Goal: Task Accomplishment & Management: Manage account settings

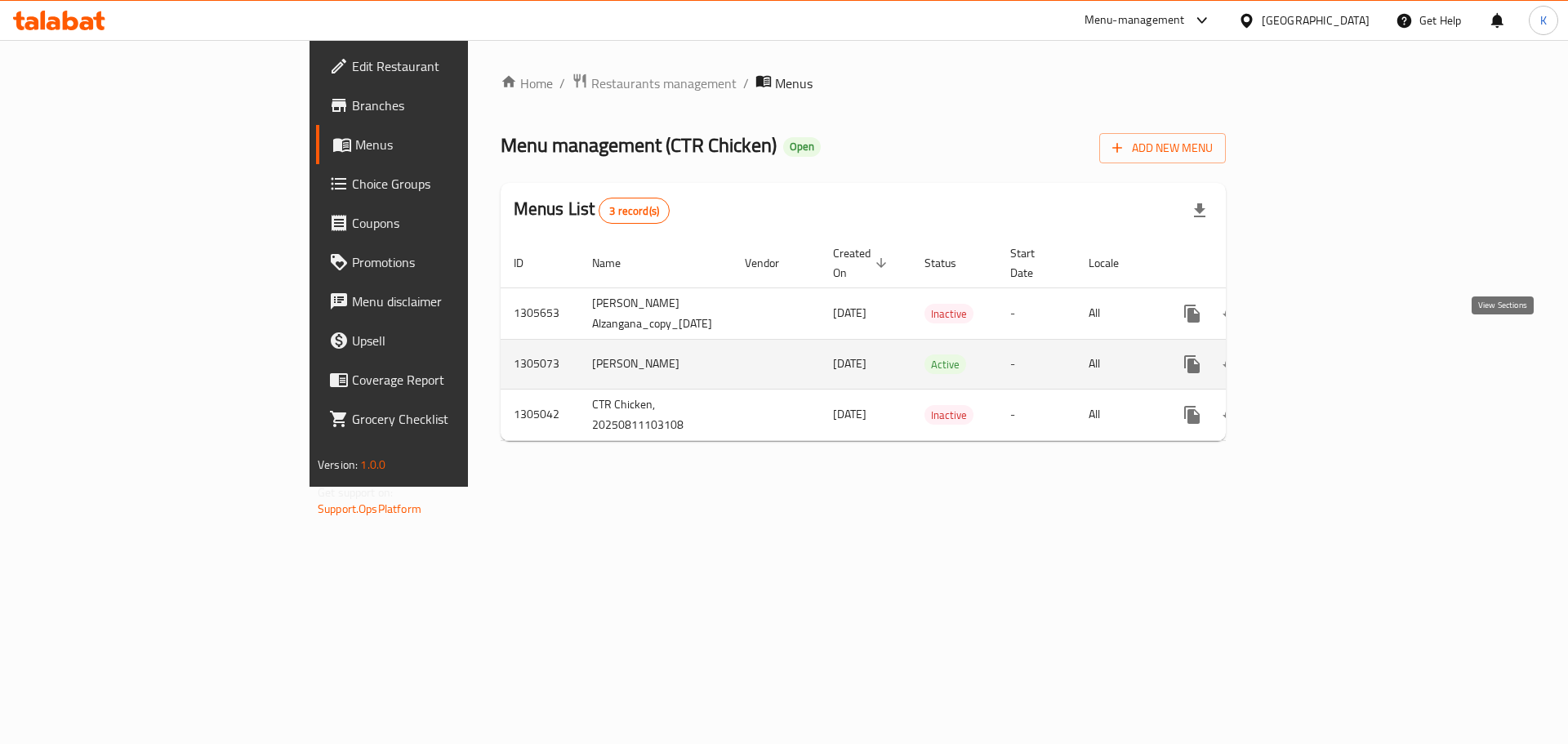
click at [1317, 356] on icon "enhanced table" at bounding box center [1309, 363] width 15 height 15
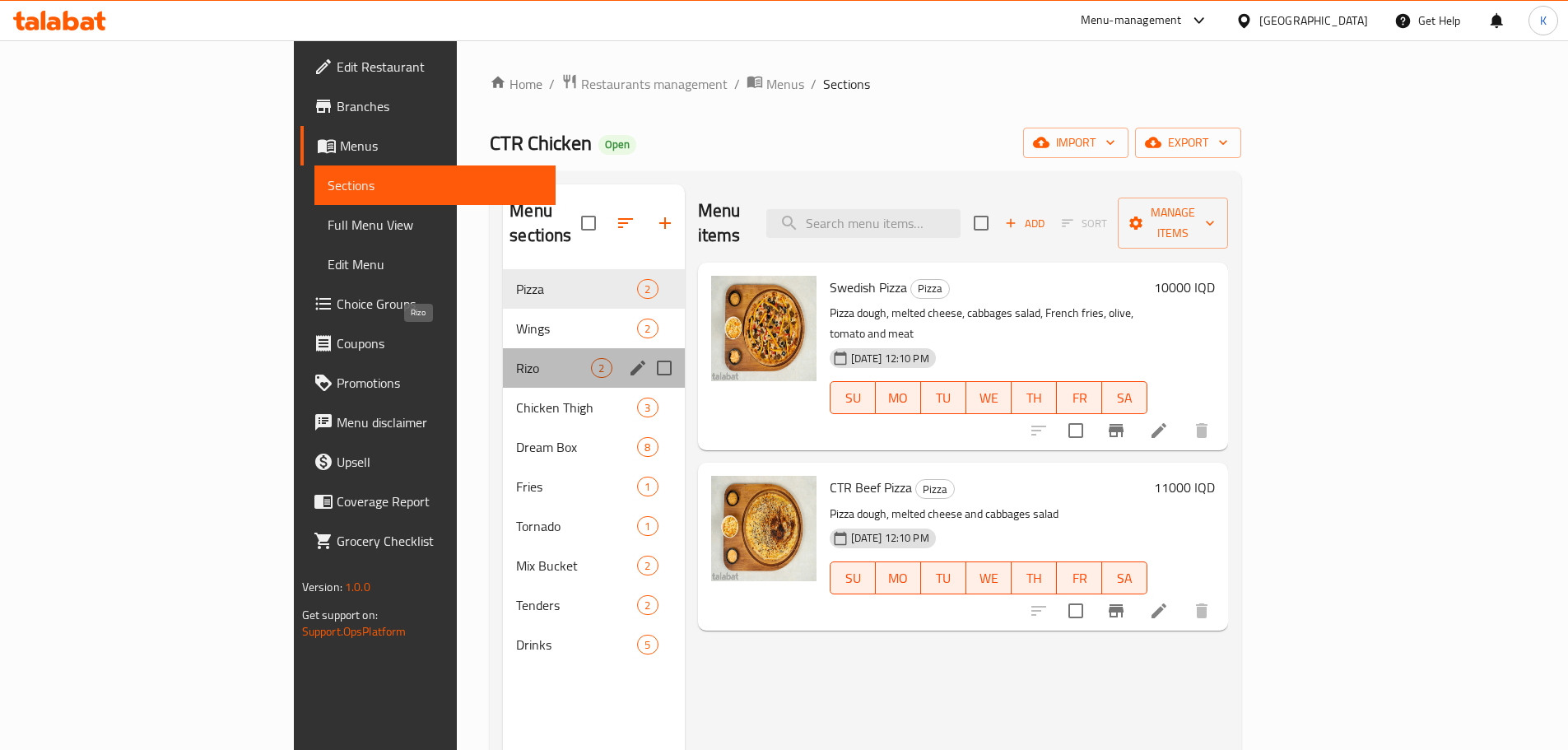
click at [516, 358] on span "Rizo" at bounding box center [553, 368] width 75 height 20
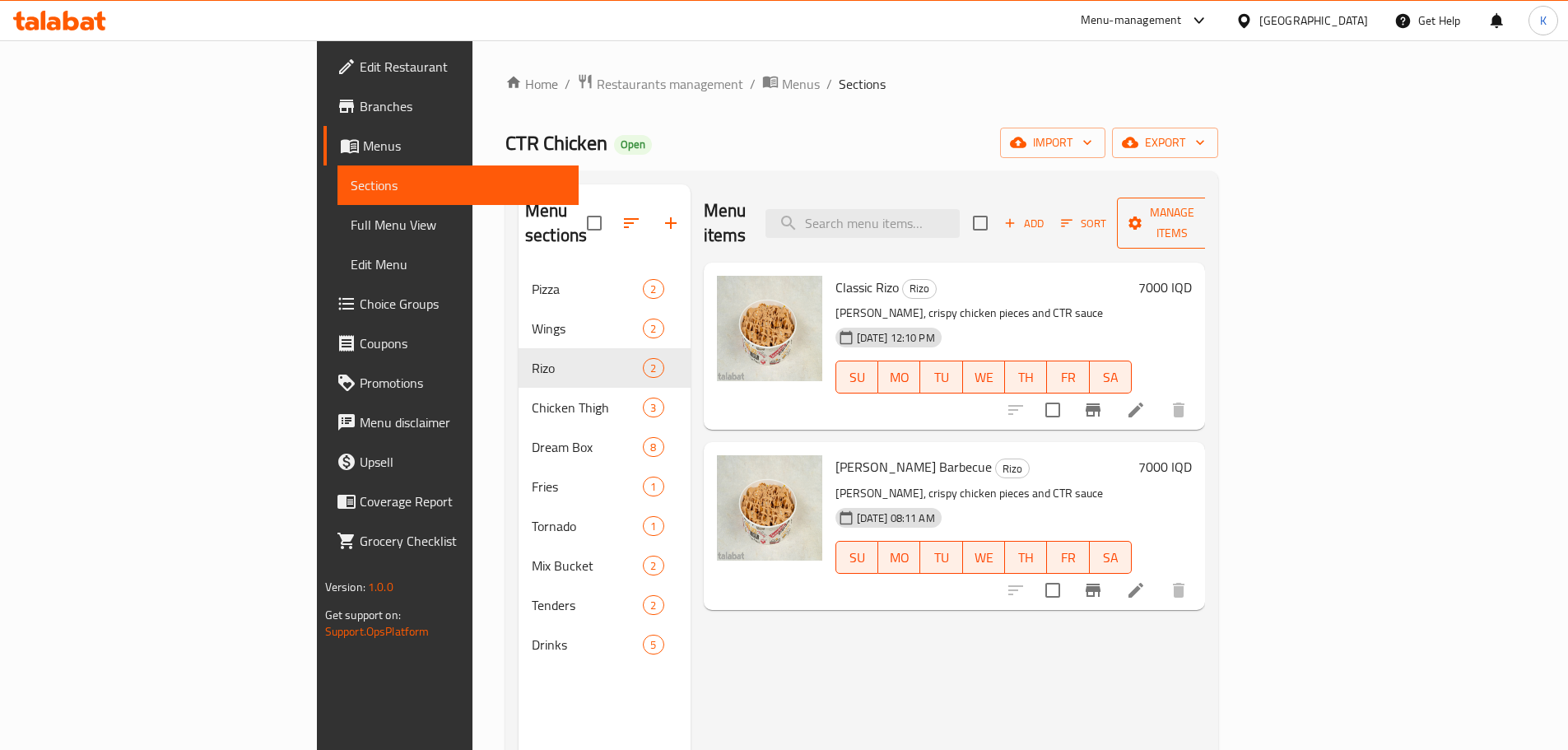
click at [1215, 214] on span "Manage items" at bounding box center [1172, 224] width 84 height 42
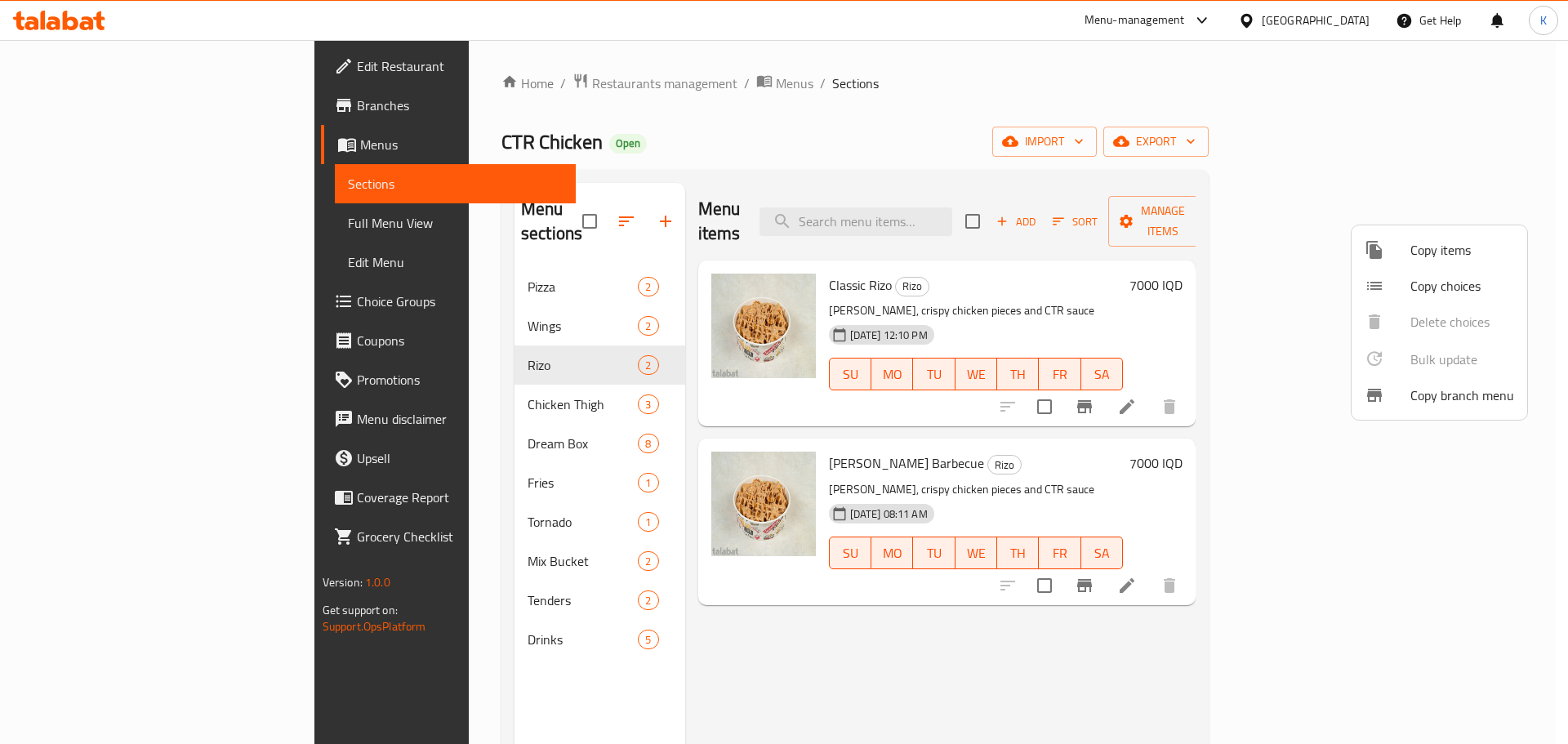
click at [1433, 266] on li "Copy items" at bounding box center [1438, 249] width 176 height 36
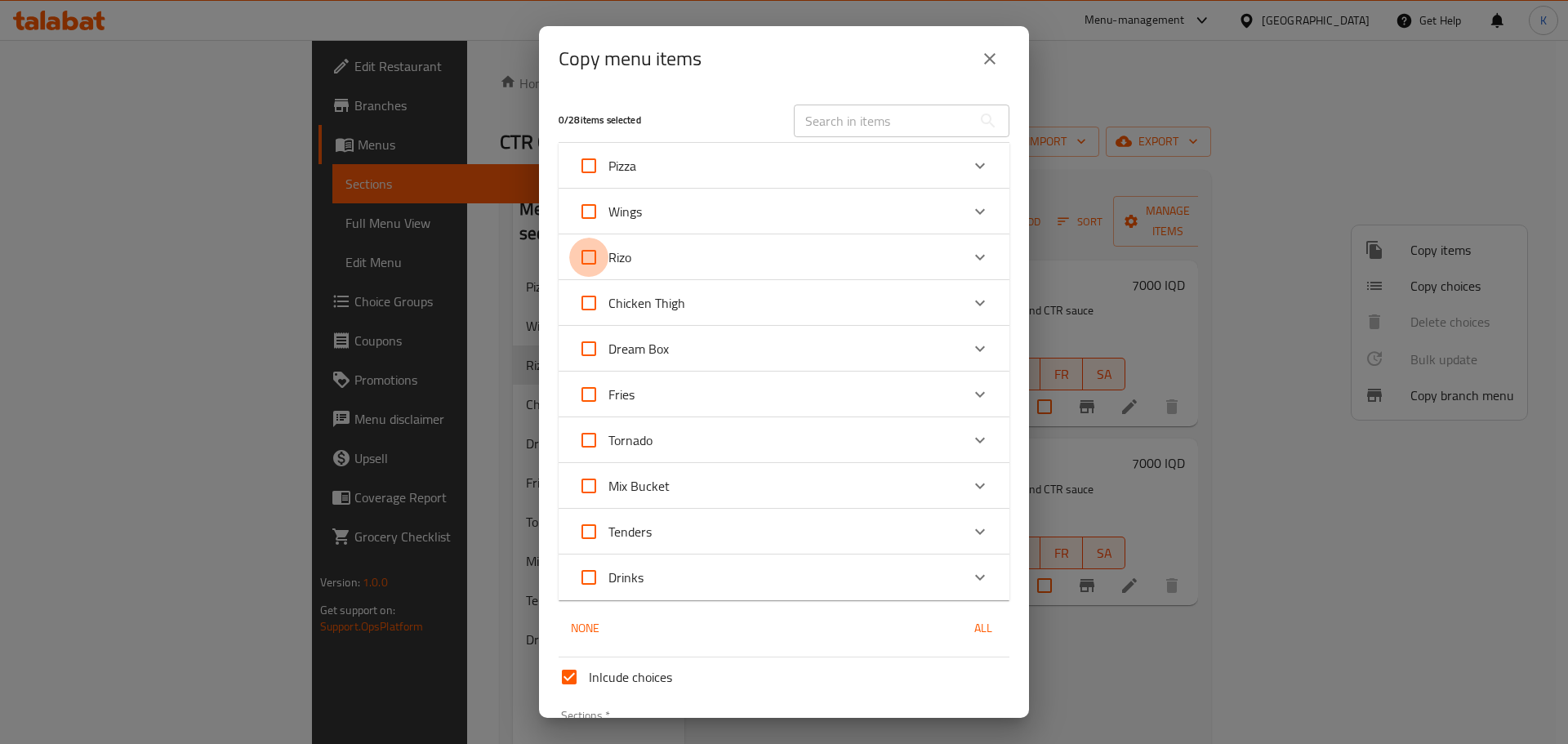
click at [588, 254] on input "Rizo" at bounding box center [589, 257] width 39 height 39
checkbox input "true"
click at [587, 254] on input "Rizo" at bounding box center [589, 257] width 39 height 39
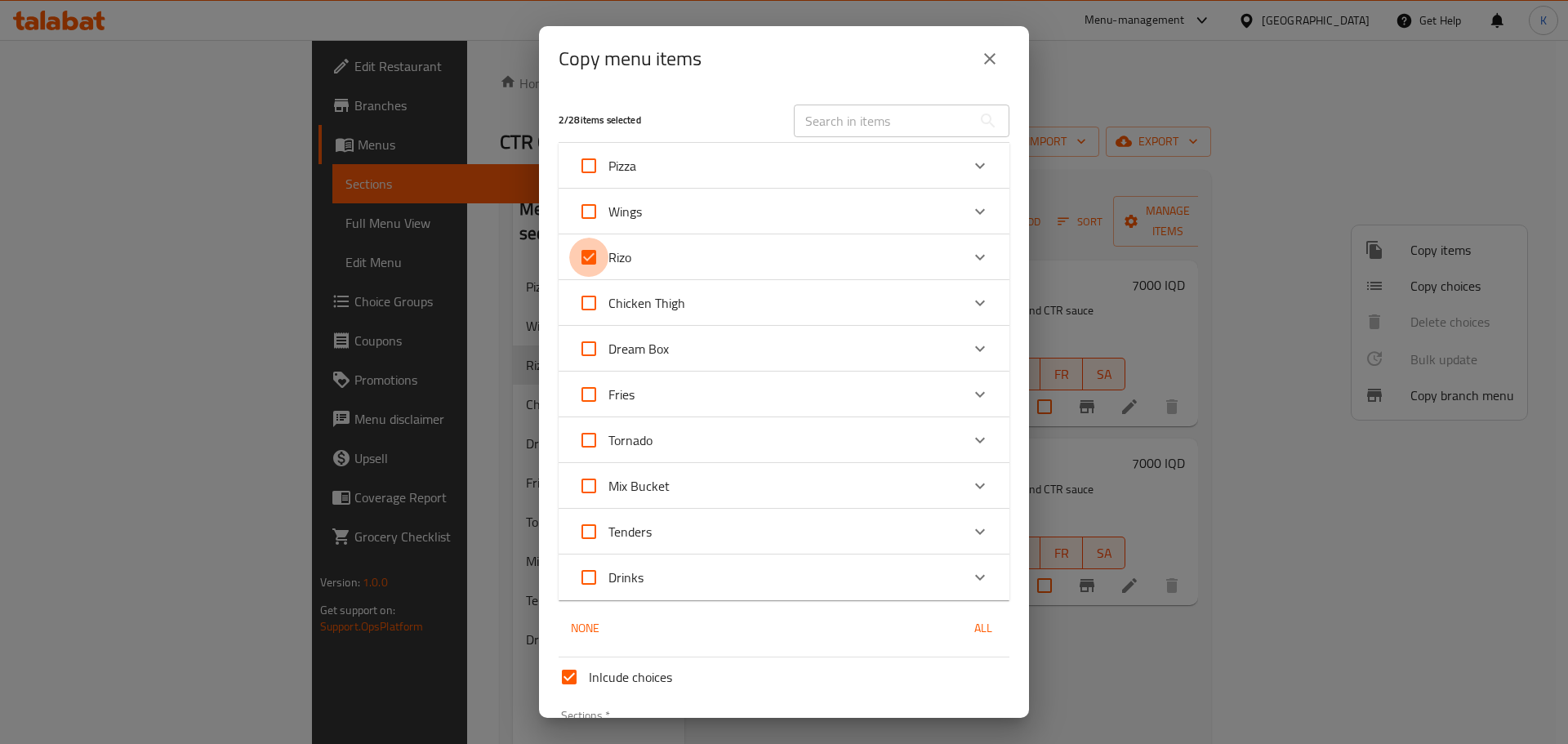
checkbox input "false"
click at [970, 254] on icon "Expand" at bounding box center [980, 257] width 20 height 20
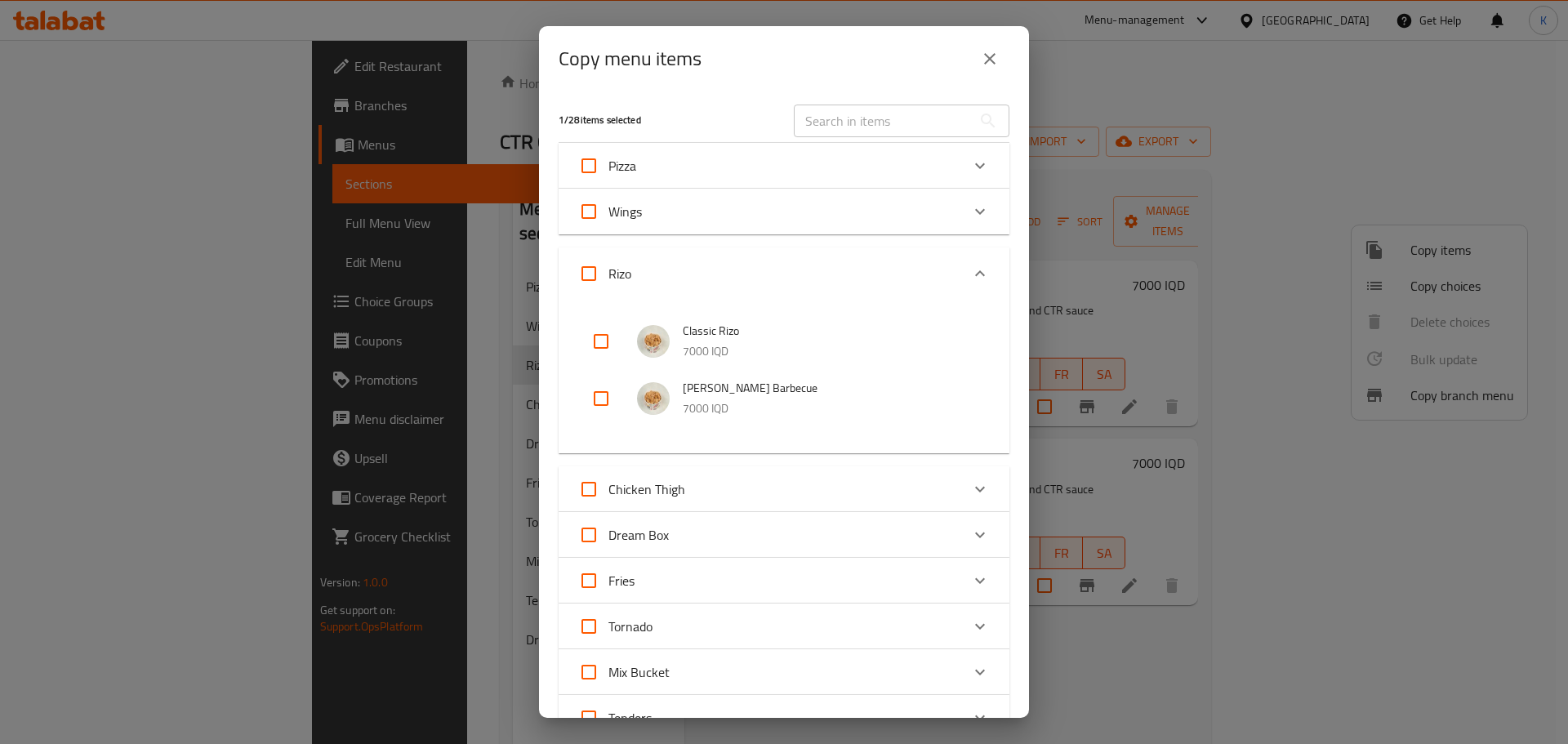
click at [593, 400] on input "checkbox" at bounding box center [601, 399] width 39 height 39
checkbox input "true"
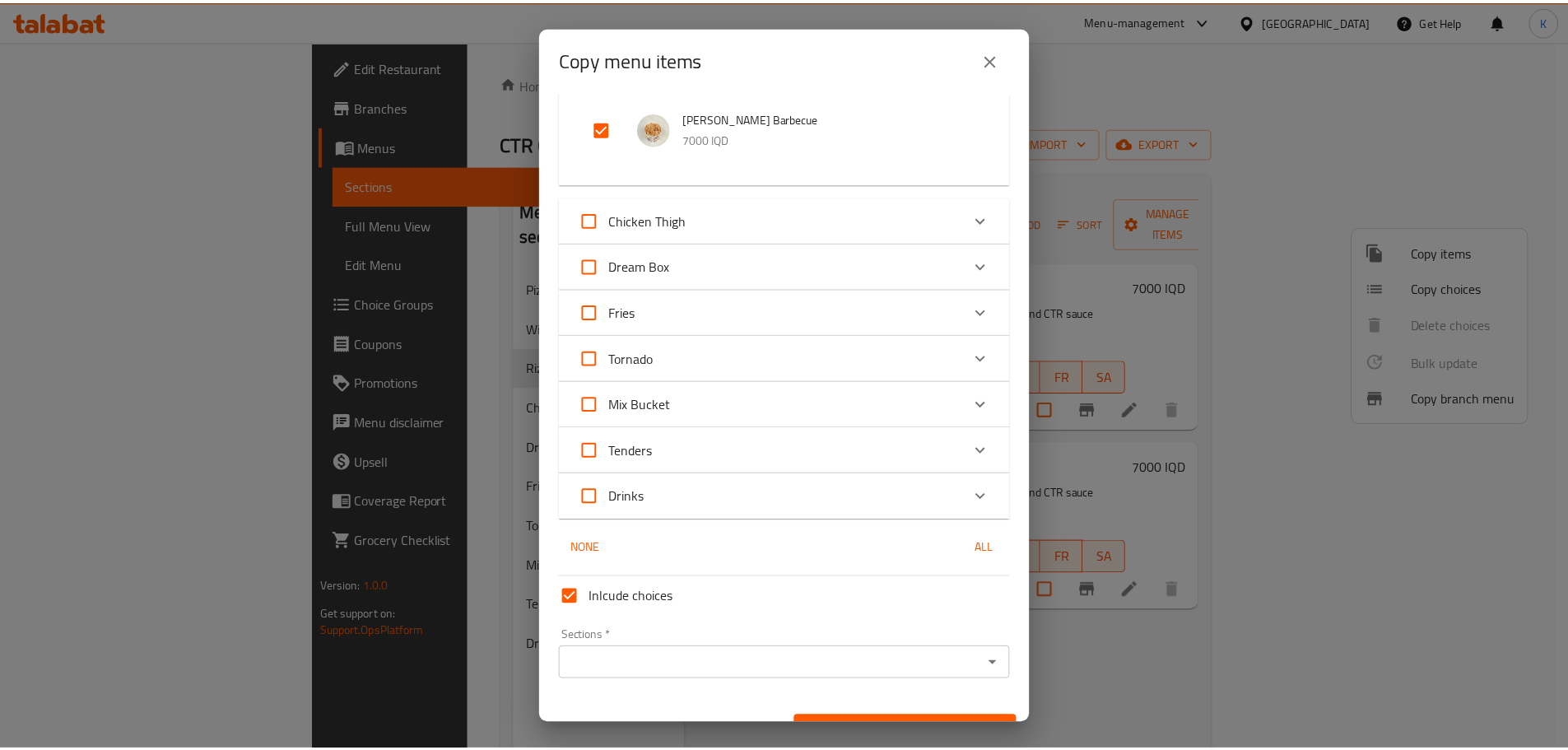
scroll to position [306, 0]
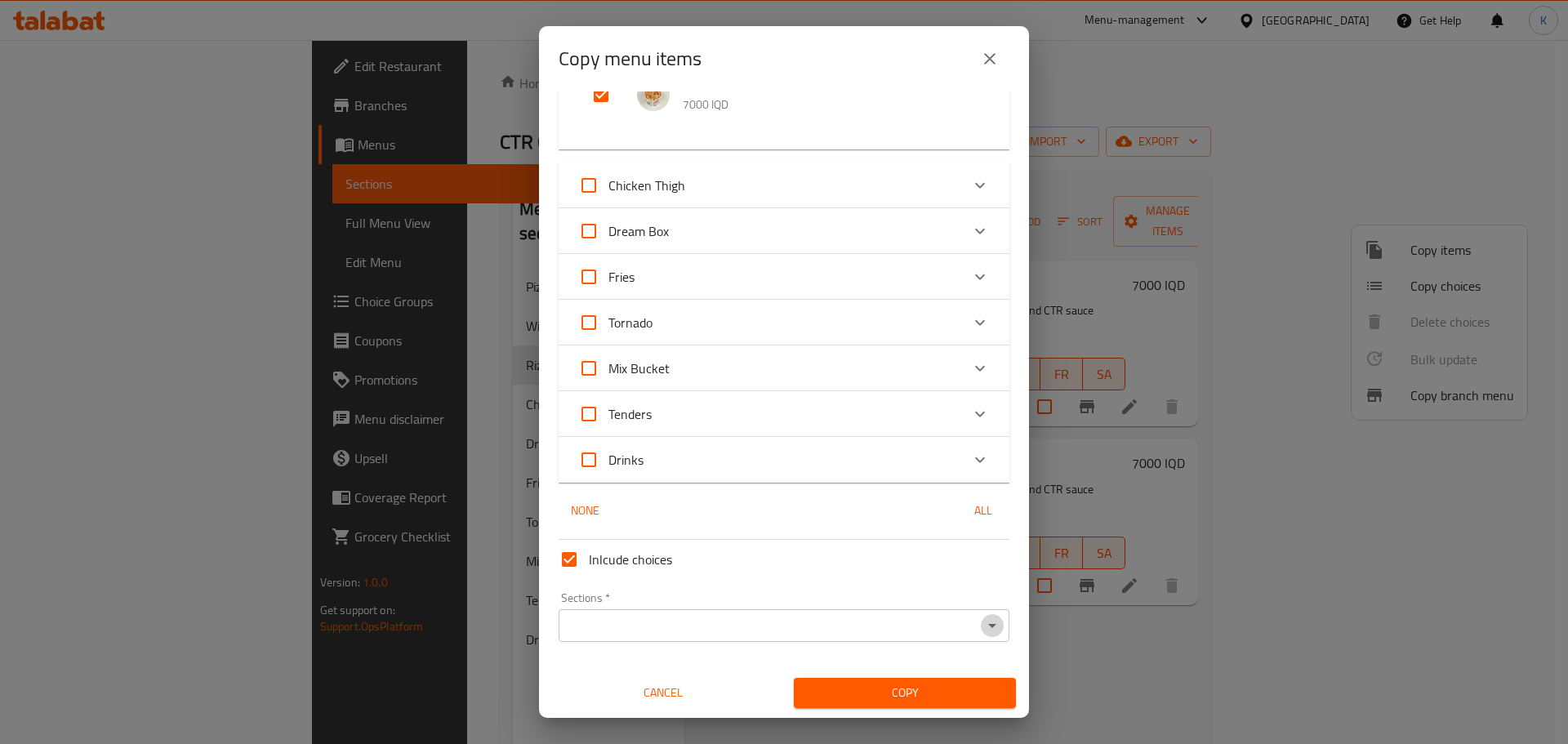
click at [982, 627] on icon "Open" at bounding box center [992, 625] width 20 height 20
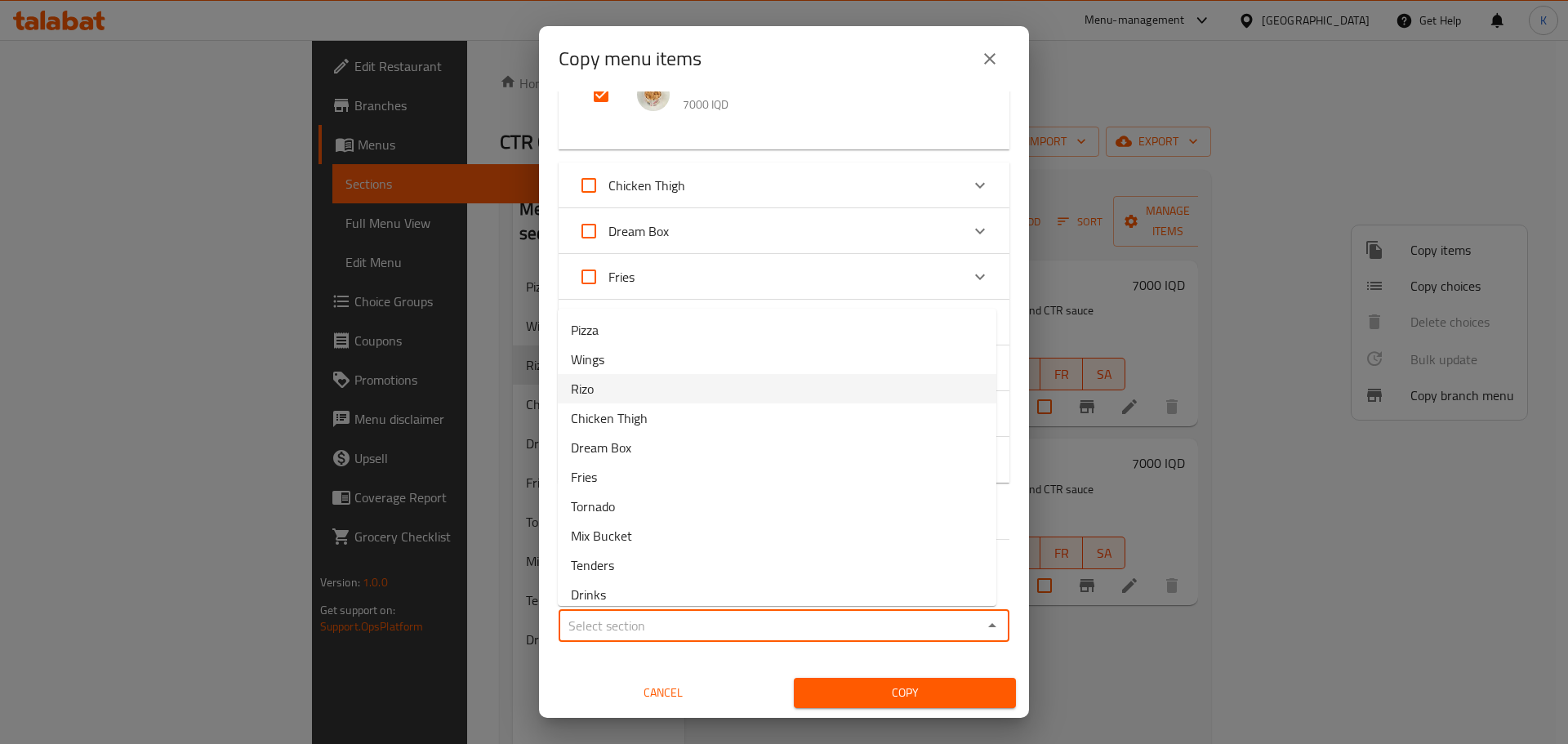
click at [710, 395] on li "Rizo" at bounding box center [777, 389] width 439 height 29
type input "Rizo"
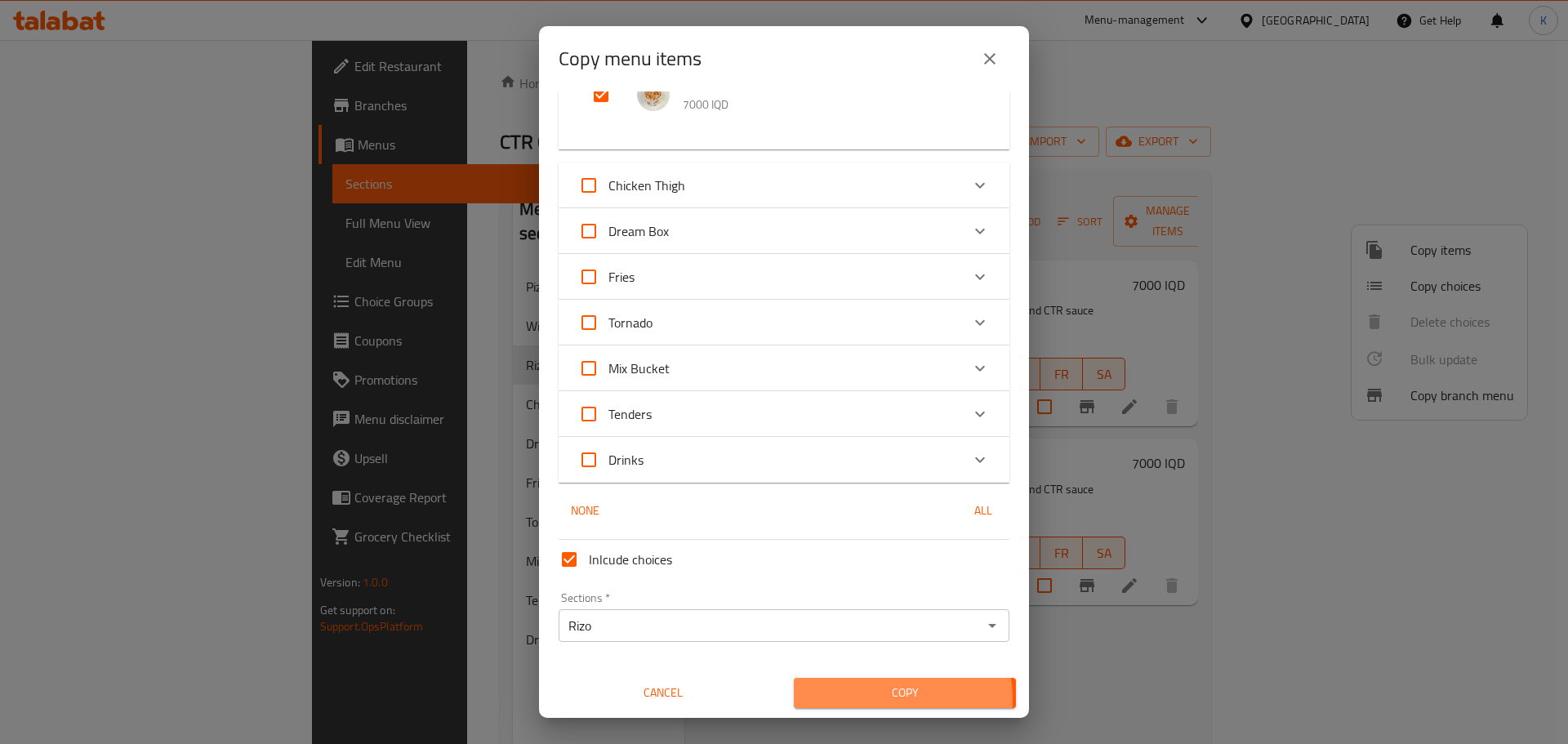
click at [880, 699] on span "Copy" at bounding box center [905, 692] width 196 height 21
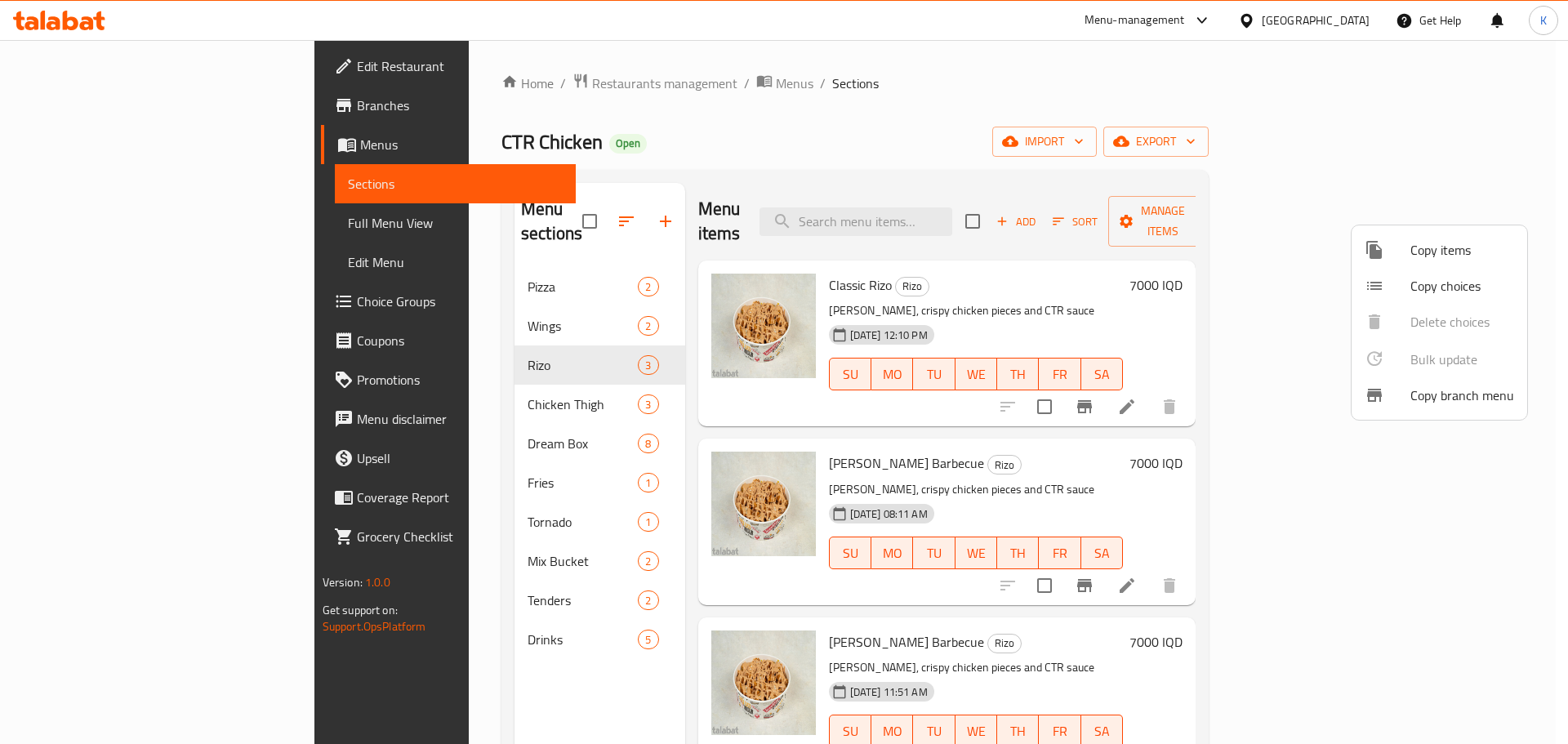
click at [1319, 468] on div at bounding box center [784, 372] width 1568 height 744
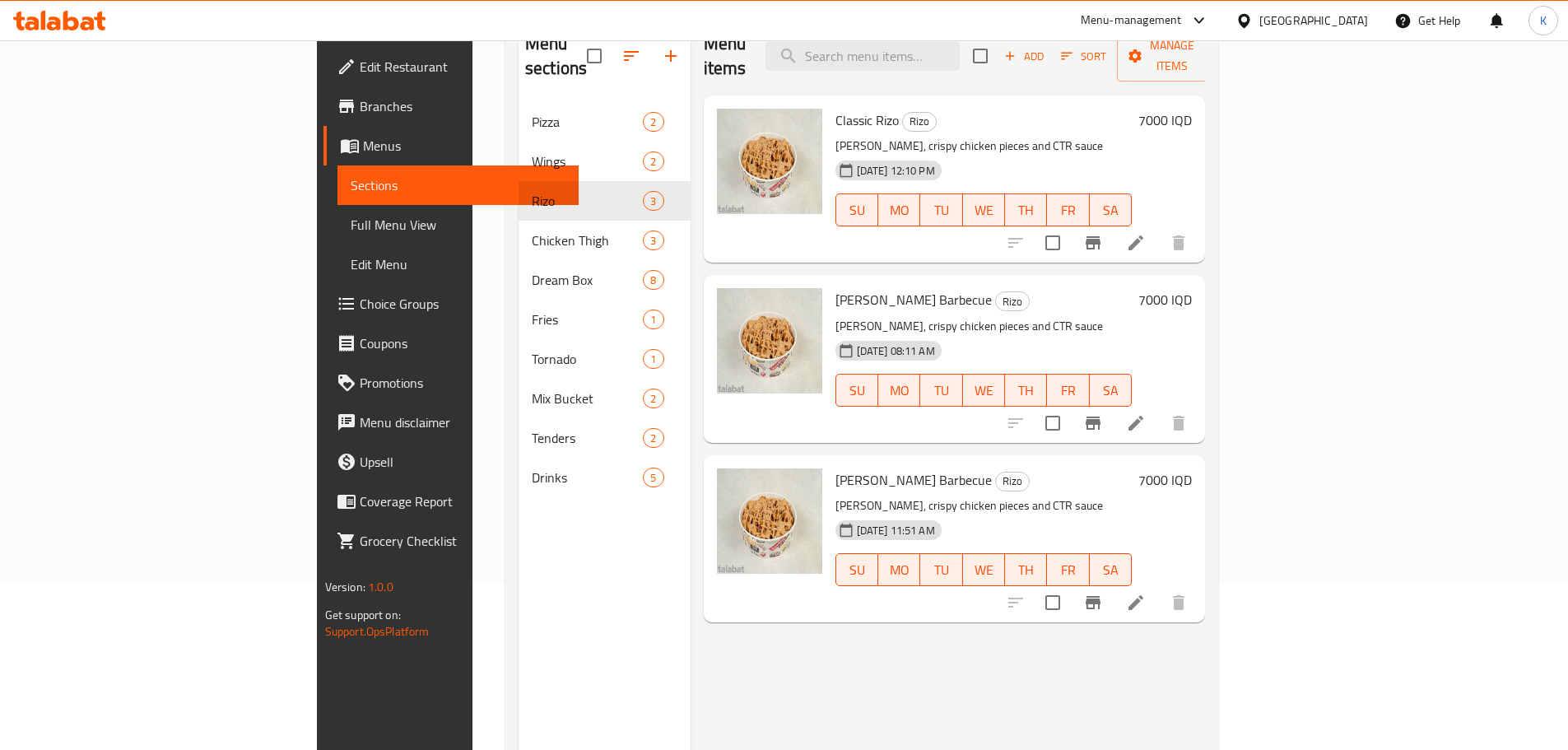
scroll to position [231, 0]
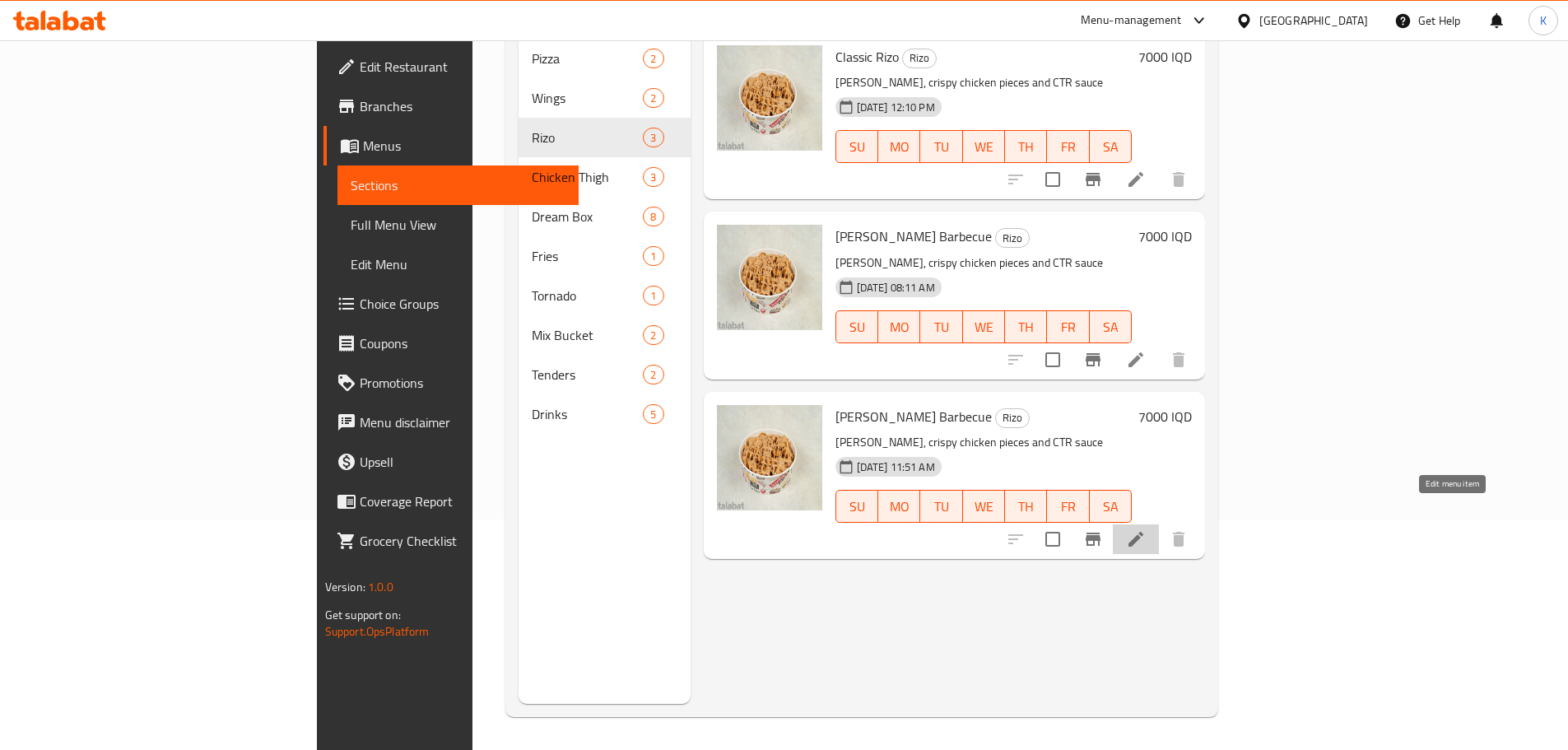
click at [1143, 531] on icon at bounding box center [1135, 538] width 15 height 15
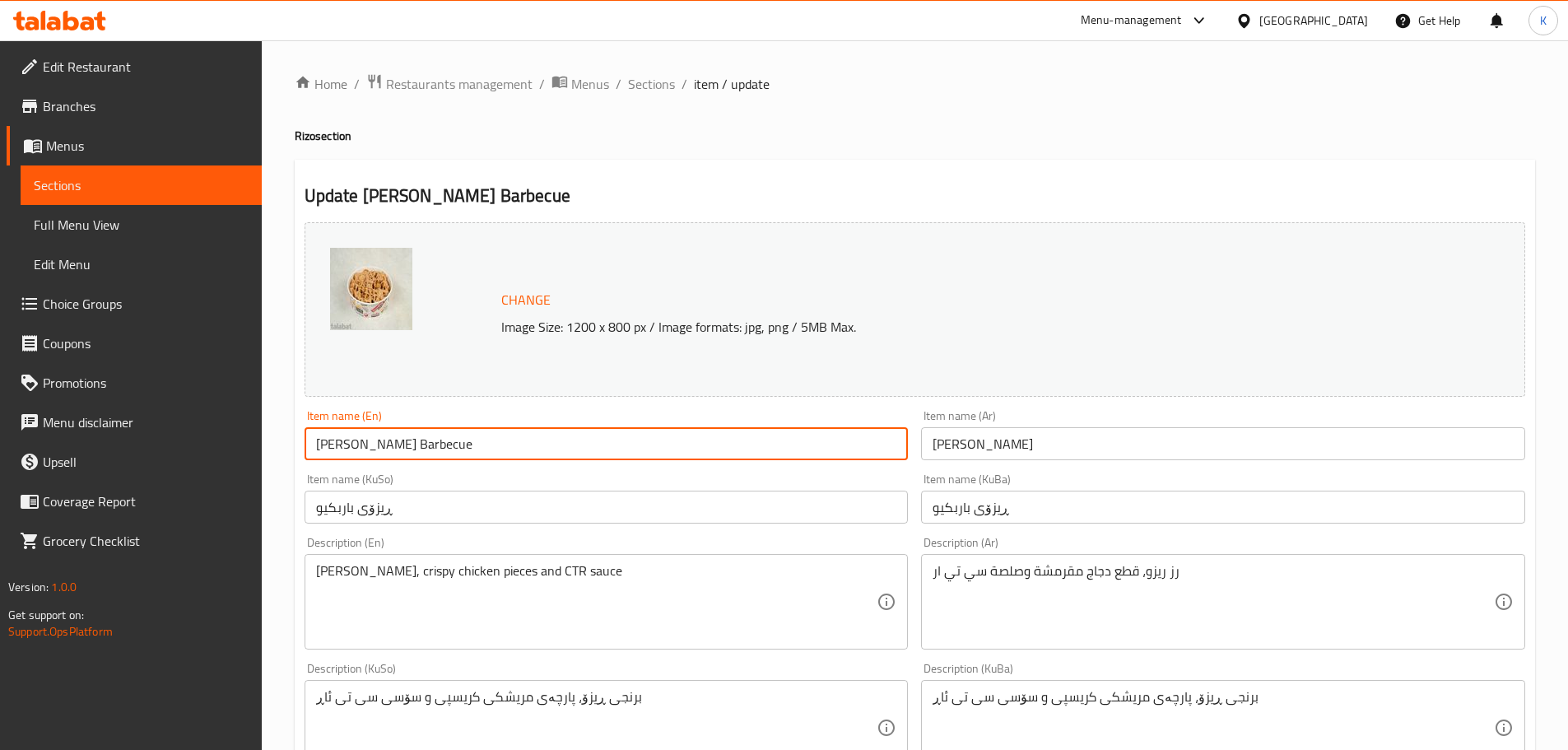
click at [337, 445] on input "[PERSON_NAME] Barbecue" at bounding box center [607, 443] width 604 height 33
click at [408, 445] on input "[PERSON_NAME]" at bounding box center [607, 443] width 604 height 33
type input "[PERSON_NAME] Spaice"
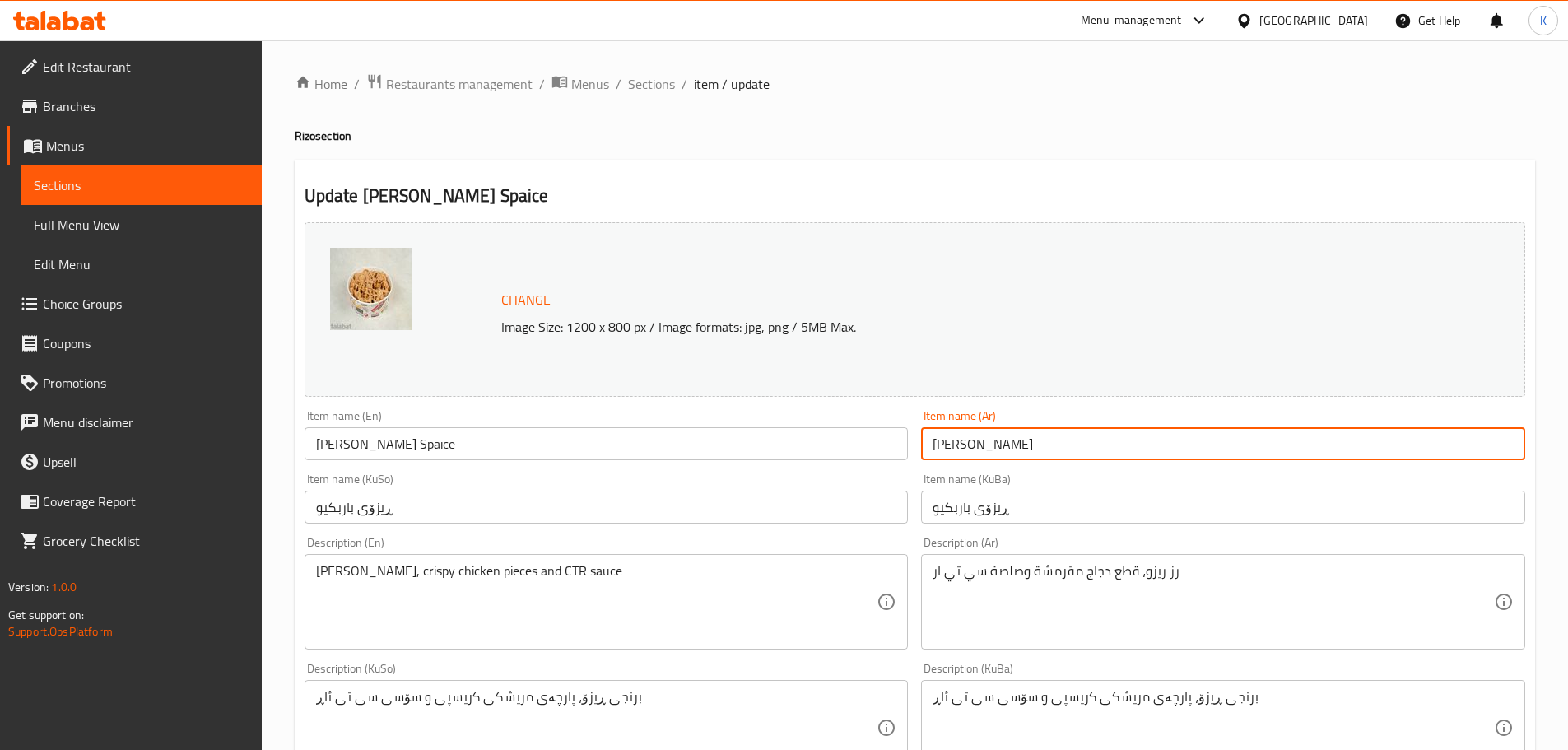
drag, startPoint x: 975, startPoint y: 449, endPoint x: 937, endPoint y: 449, distance: 38.0
click at [937, 449] on input "[PERSON_NAME]" at bounding box center [1224, 443] width 604 height 33
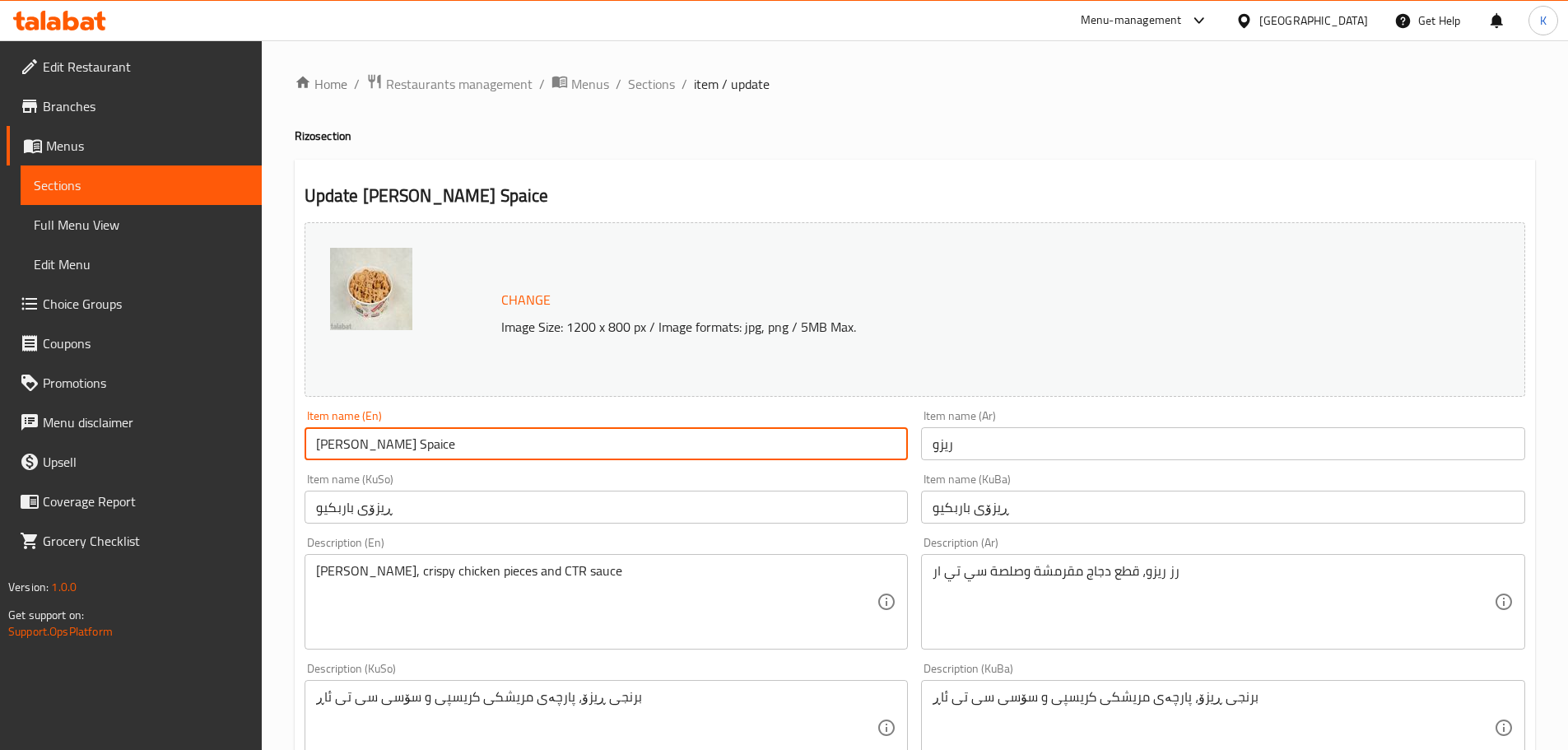
drag, startPoint x: 380, startPoint y: 446, endPoint x: 315, endPoint y: 441, distance: 65.2
click at [315, 441] on input "[PERSON_NAME] Spaice" at bounding box center [607, 443] width 604 height 33
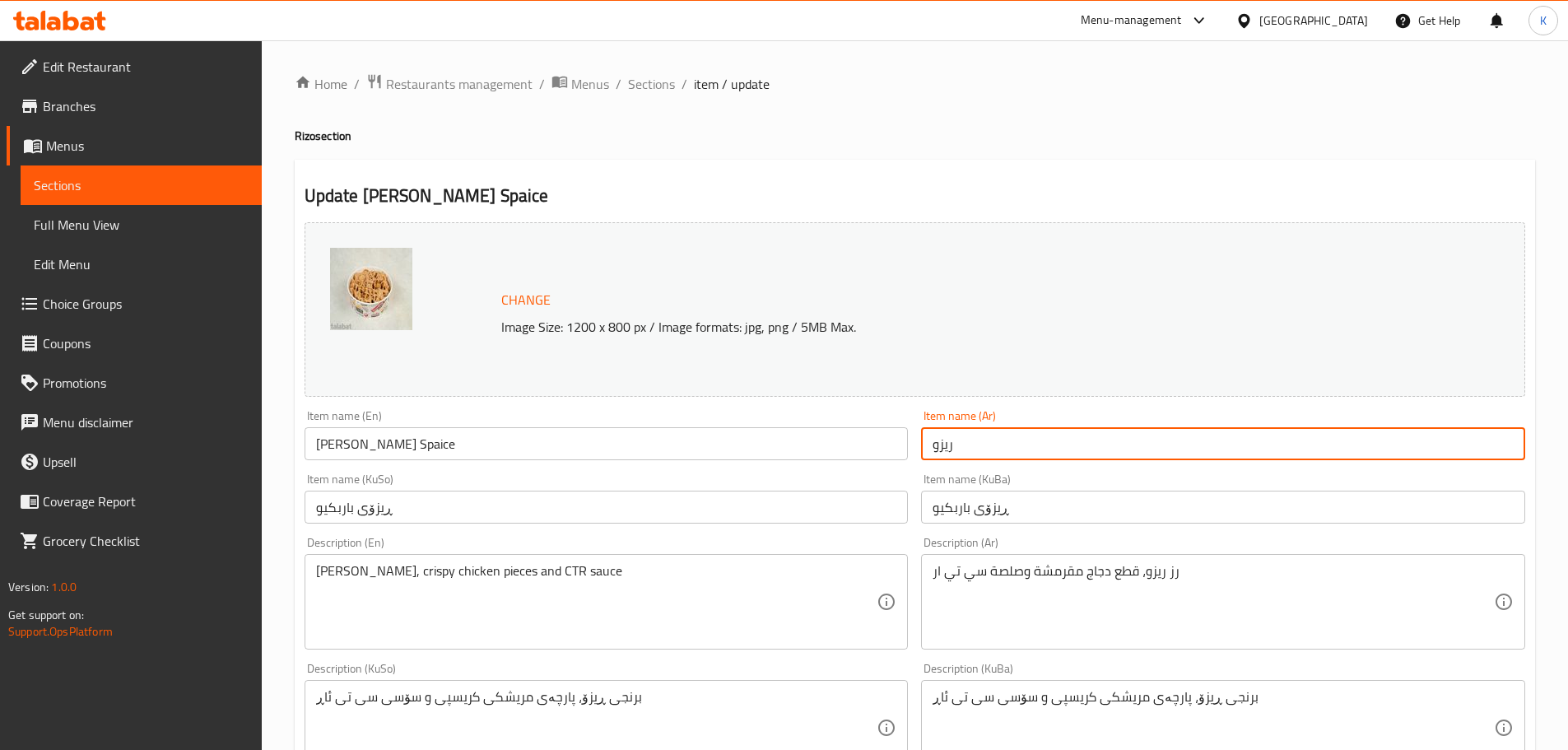
click at [931, 444] on input "ريزو" at bounding box center [1224, 443] width 604 height 33
paste input "[PERSON_NAME]"
drag, startPoint x: 955, startPoint y: 447, endPoint x: 935, endPoint y: 457, distance: 22.4
click at [935, 457] on input "[PERSON_NAME]" at bounding box center [1224, 443] width 604 height 33
type input "[PERSON_NAME]"
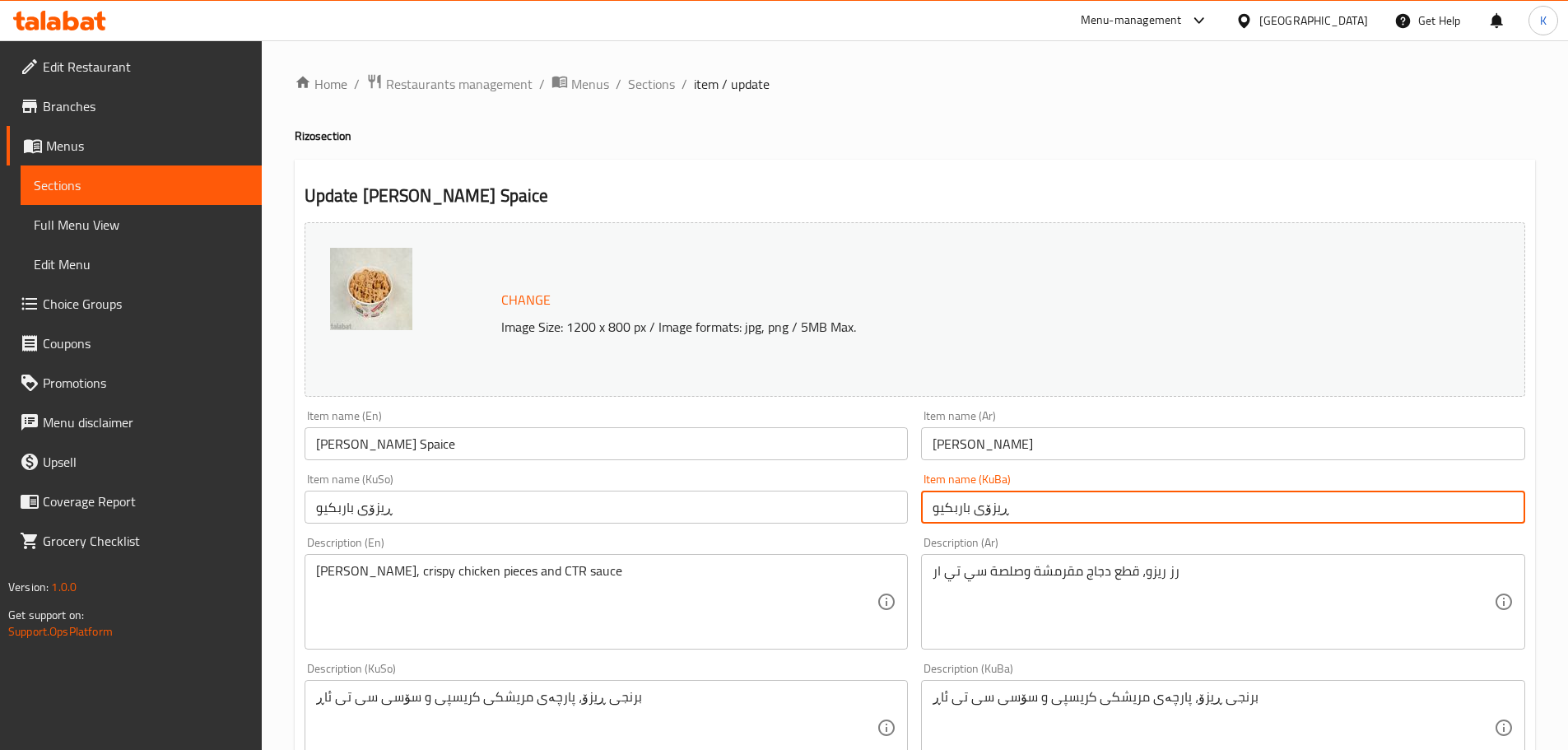
drag, startPoint x: 1078, startPoint y: 503, endPoint x: 1037, endPoint y: 525, distance: 46.5
click at [1079, 504] on input "ڕیزۆی باربكيو" at bounding box center [1224, 507] width 604 height 33
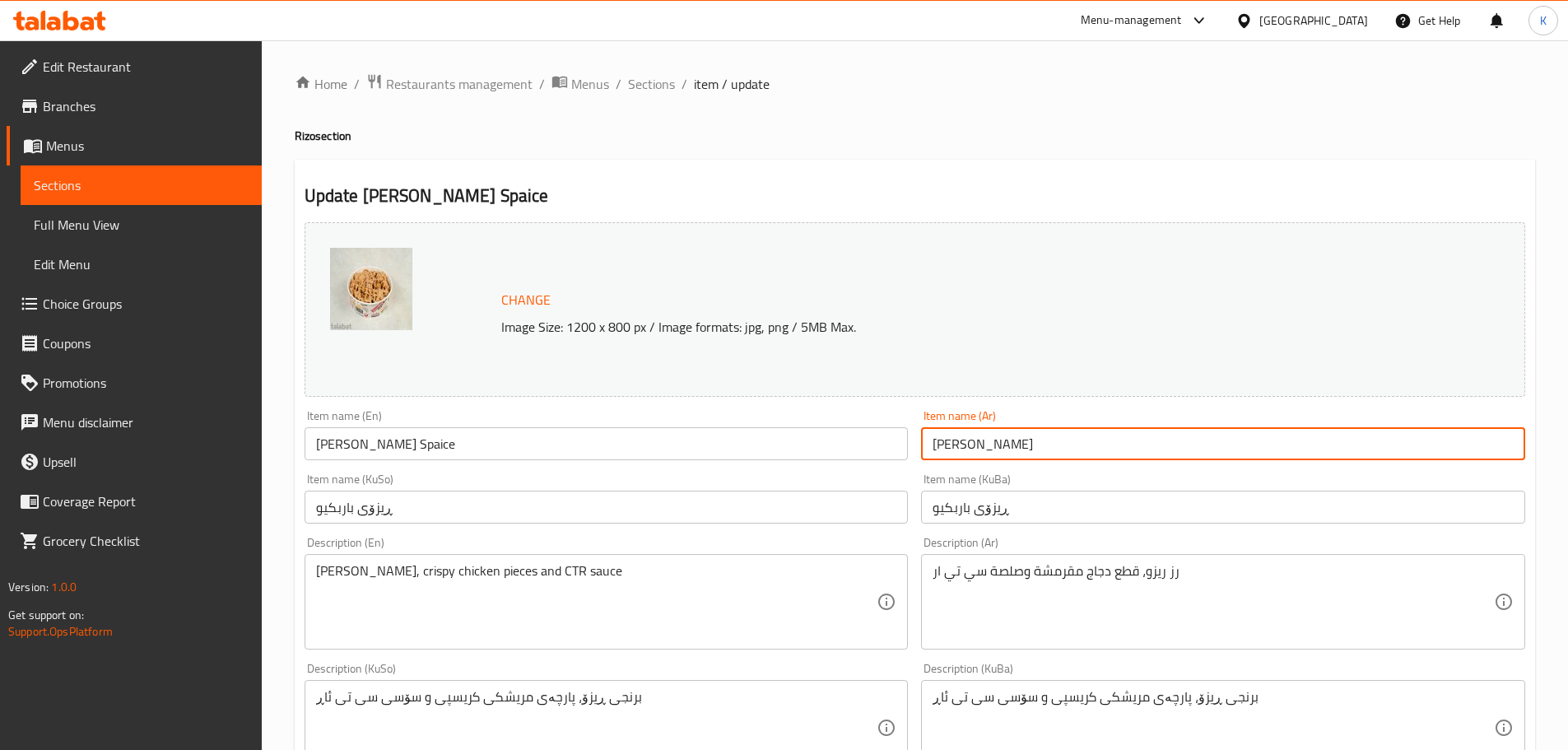
drag, startPoint x: 988, startPoint y: 460, endPoint x: 931, endPoint y: 482, distance: 61.1
click at [931, 482] on div "Change Image Size: 1200 x 800 px / Image formats: jpg, png / 5MB Max. Item name…" at bounding box center [915, 677] width 1234 height 922
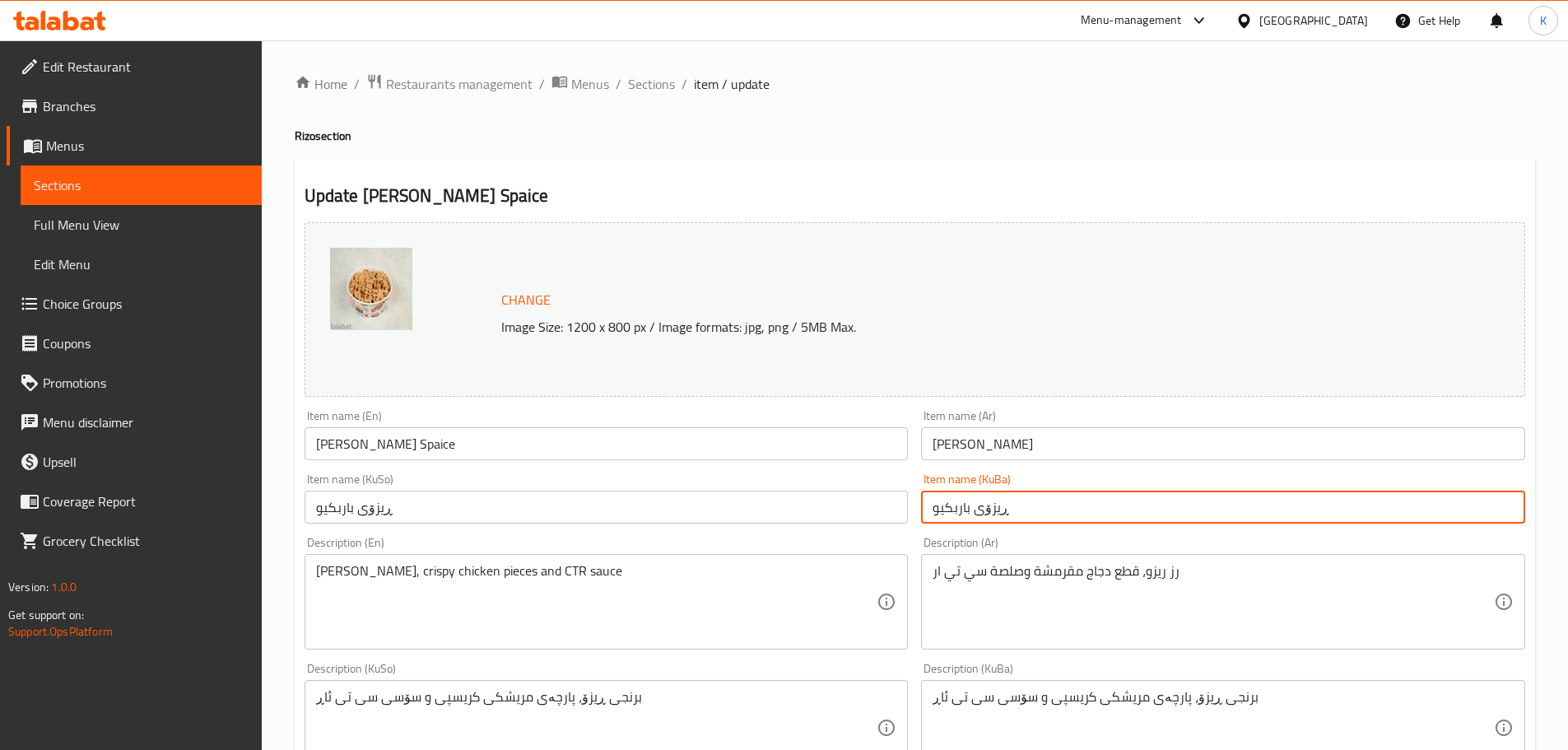
drag, startPoint x: 969, startPoint y: 509, endPoint x: 927, endPoint y: 533, distance: 48.4
click at [927, 533] on div "Change Image Size: 1200 x 800 px / Image formats: jpg, png / 5MB Max. Item name…" at bounding box center [915, 677] width 1234 height 922
paste input "يزو سبيس"
drag, startPoint x: 994, startPoint y: 514, endPoint x: 974, endPoint y: 521, distance: 21.2
click at [974, 521] on input "ڕیزۆی [PERSON_NAME]" at bounding box center [1224, 507] width 604 height 33
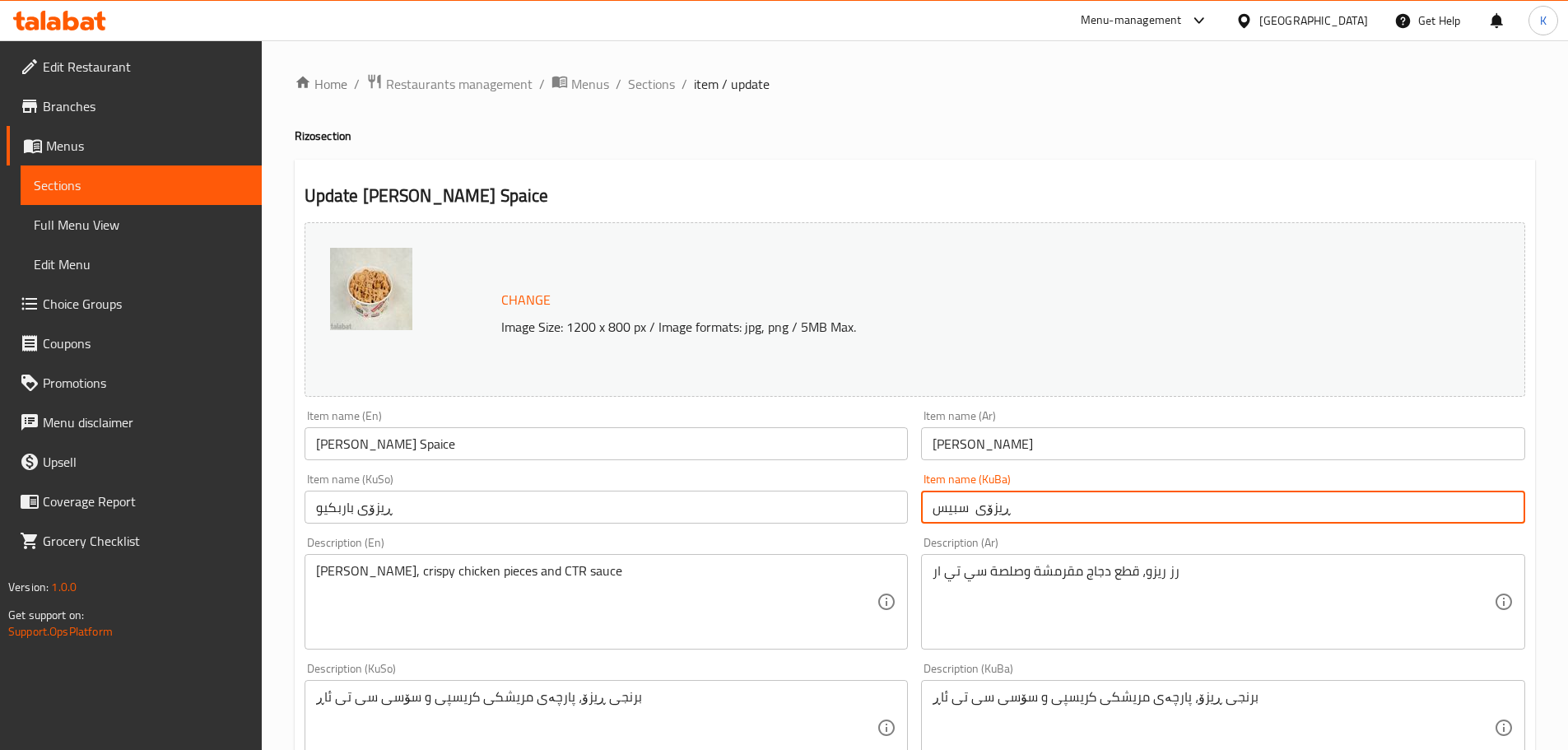
type input "ڕیزۆی سبيس"
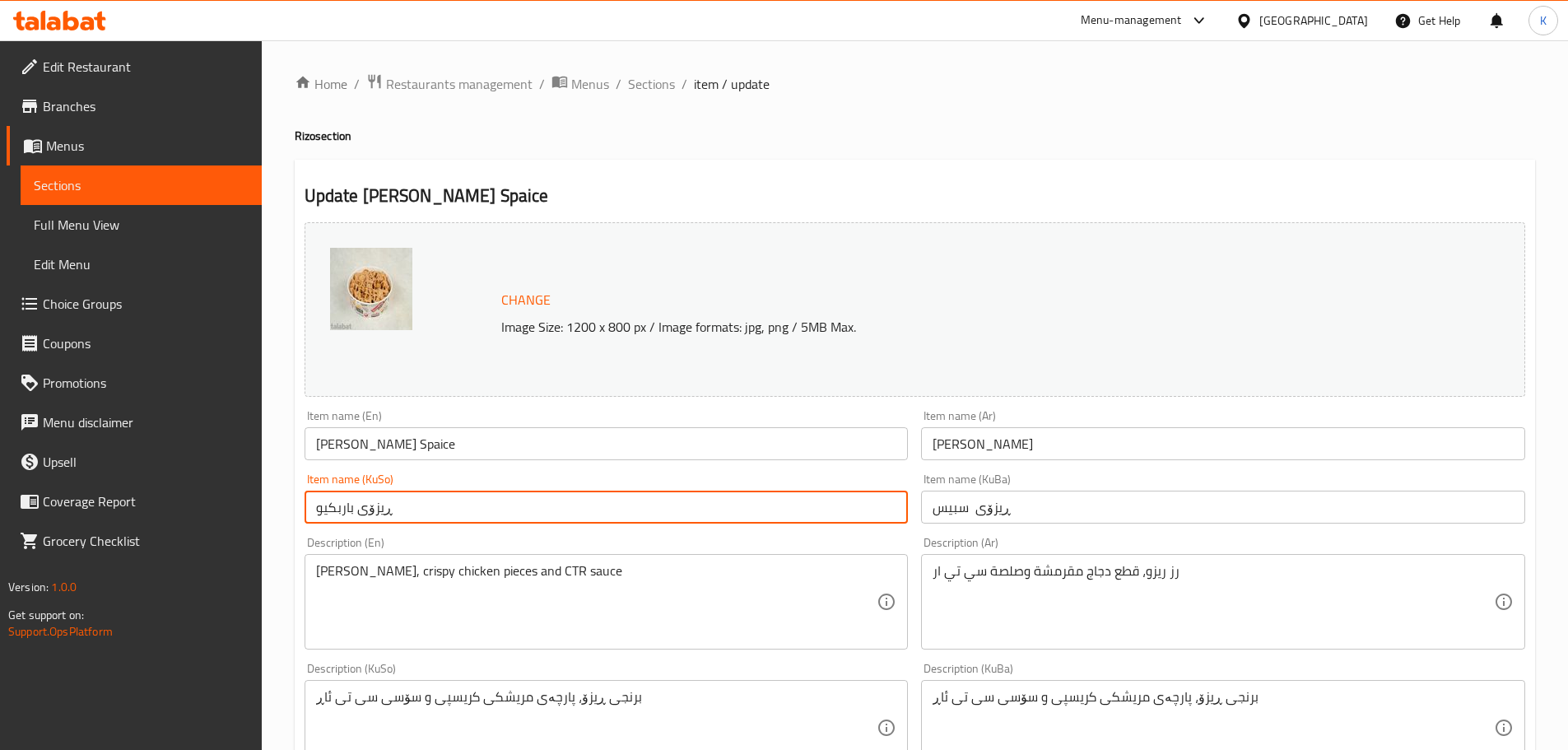
click at [343, 511] on input "ڕیزۆی باربكيو" at bounding box center [607, 507] width 604 height 33
drag, startPoint x: 353, startPoint y: 507, endPoint x: 315, endPoint y: 519, distance: 39.8
click at [315, 519] on input "ڕیزۆی باربكيو" at bounding box center [607, 507] width 604 height 33
paste input "يزو سبيس"
drag, startPoint x: 379, startPoint y: 511, endPoint x: 355, endPoint y: 517, distance: 24.7
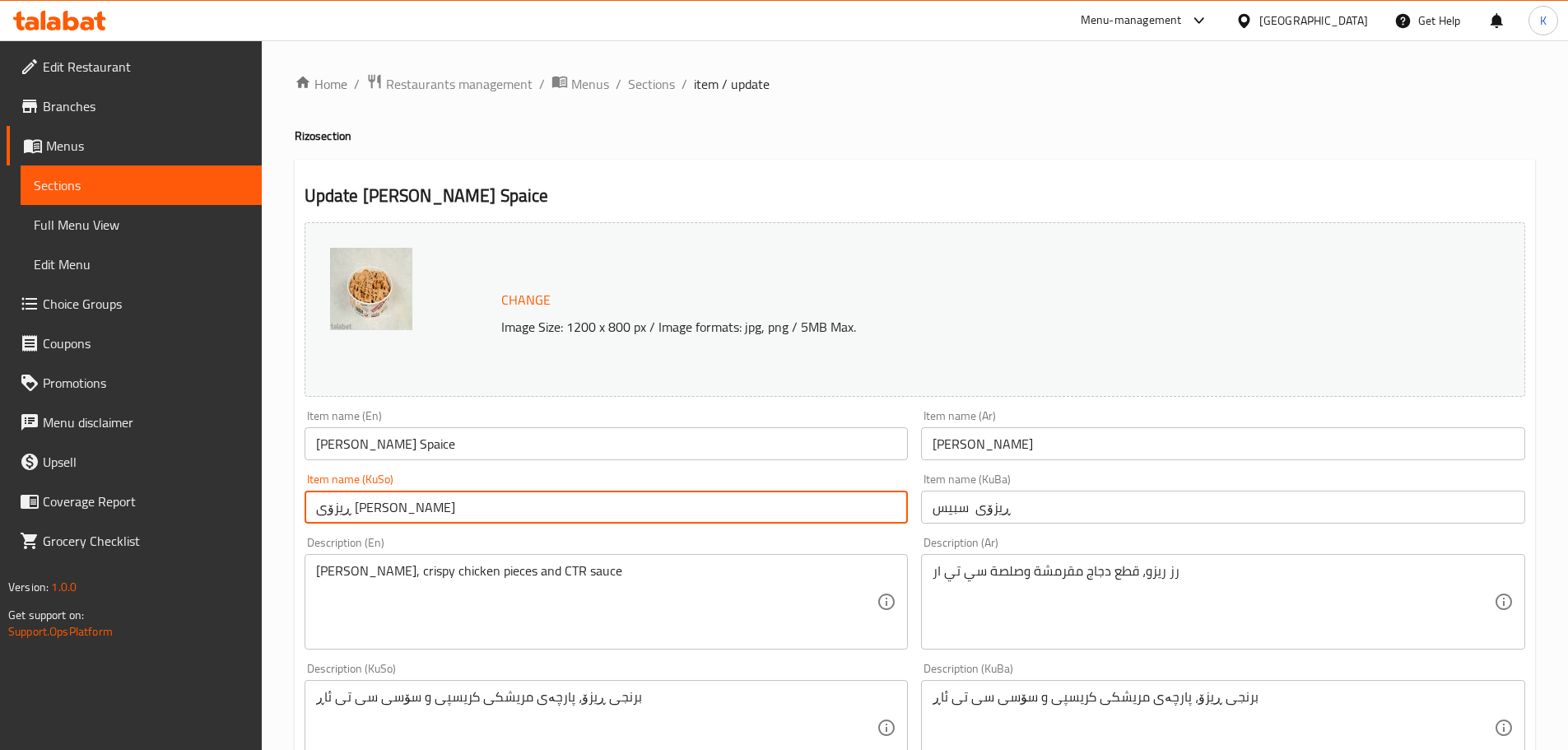
click at [355, 517] on input "ڕیزۆی [PERSON_NAME]" at bounding box center [607, 507] width 604 height 33
type input "ڕیزۆی سبيس"
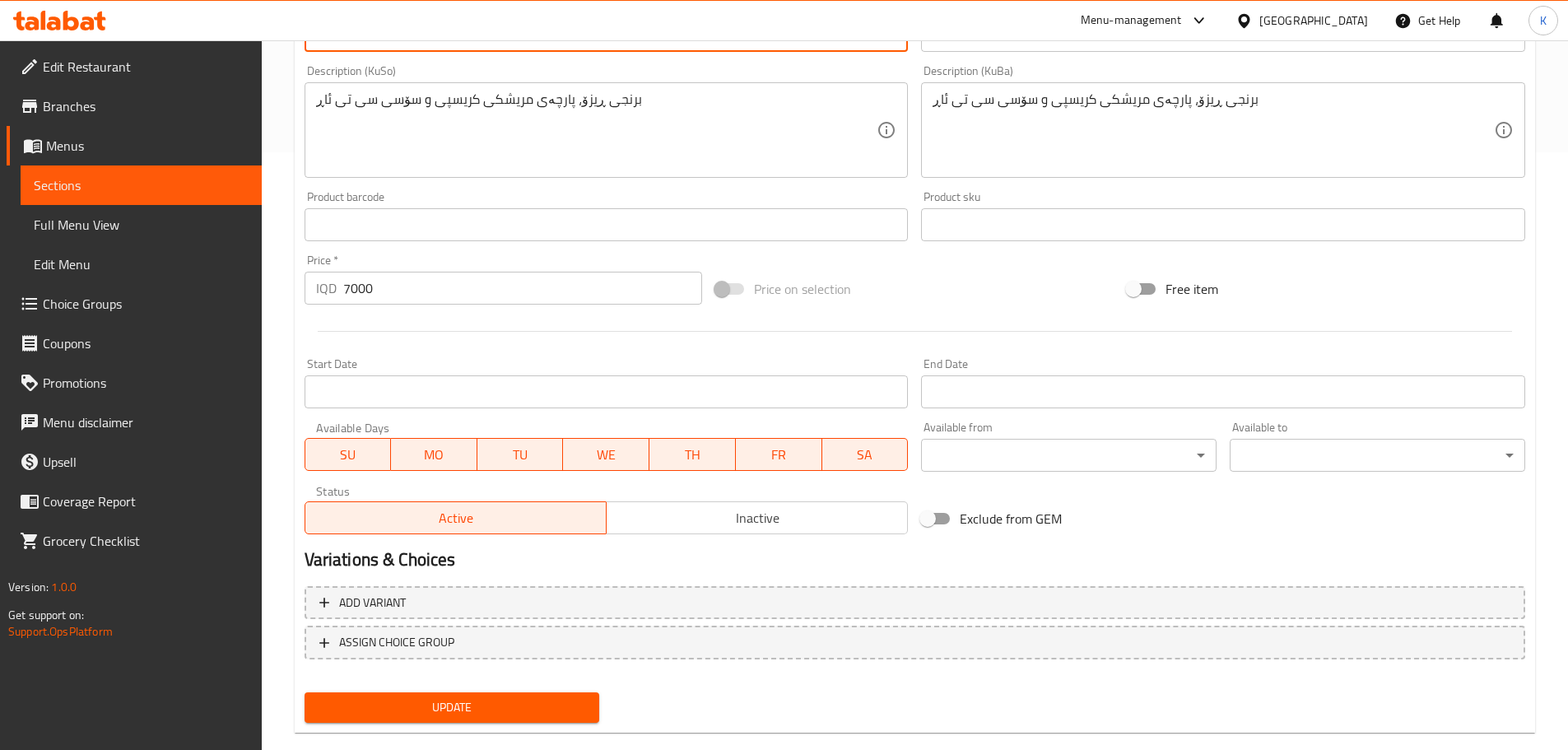
scroll to position [626, 0]
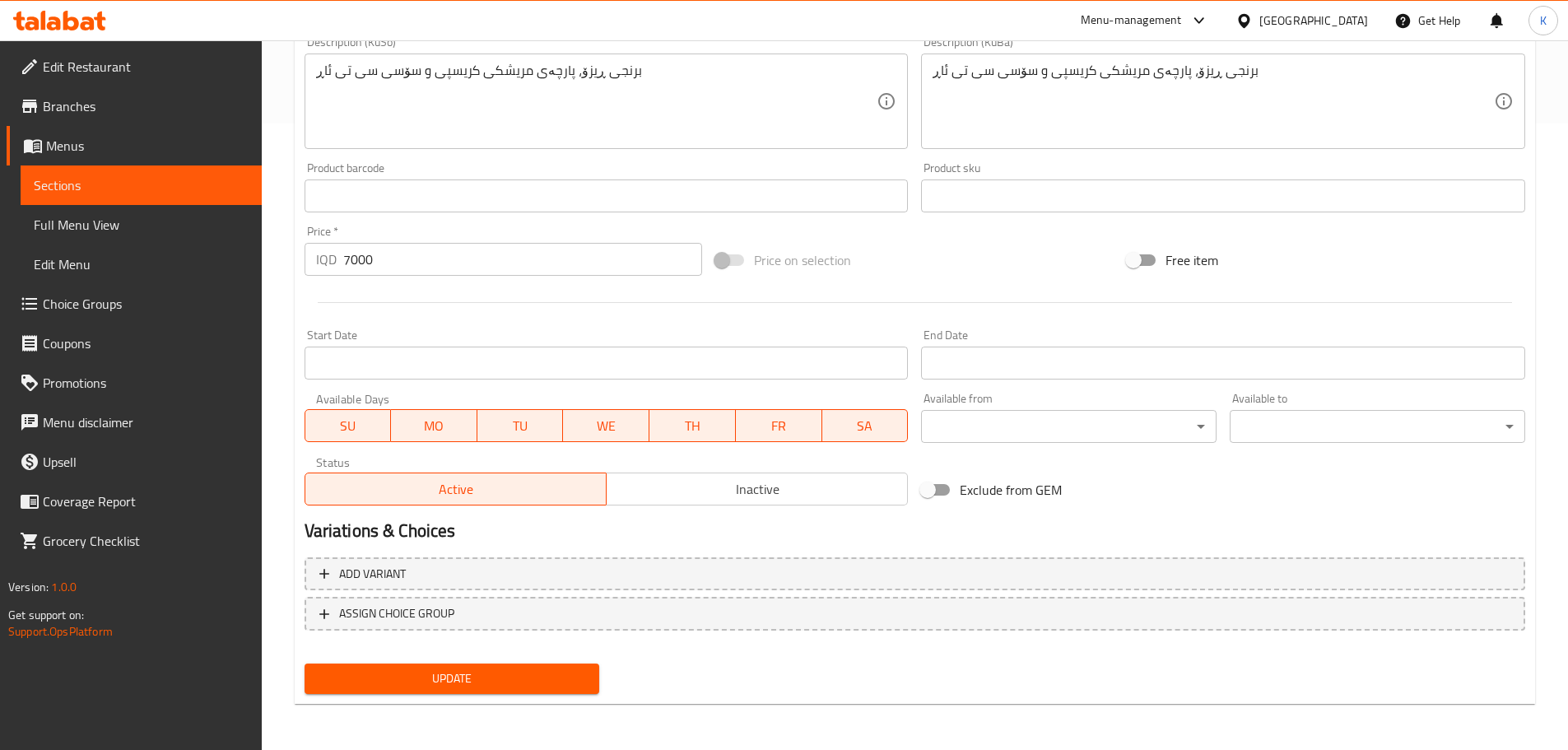
click at [527, 677] on span "Update" at bounding box center [452, 678] width 269 height 21
click at [70, 182] on span "Sections" at bounding box center [141, 185] width 215 height 20
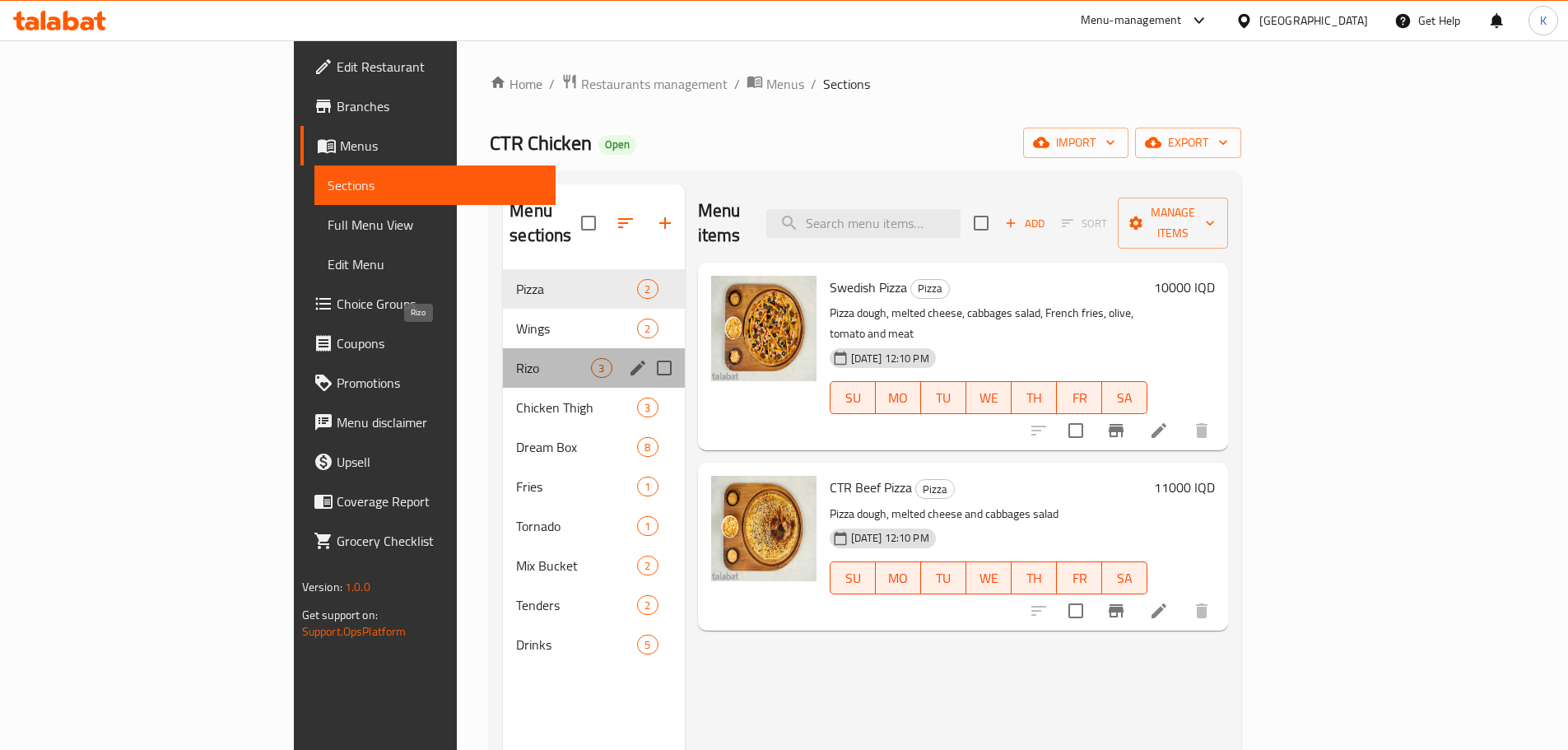
click at [516, 358] on span "Rizo" at bounding box center [553, 368] width 75 height 20
